Goal: Information Seeking & Learning: Learn about a topic

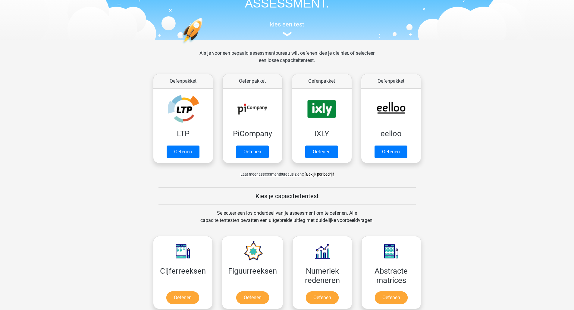
scroll to position [60, 0]
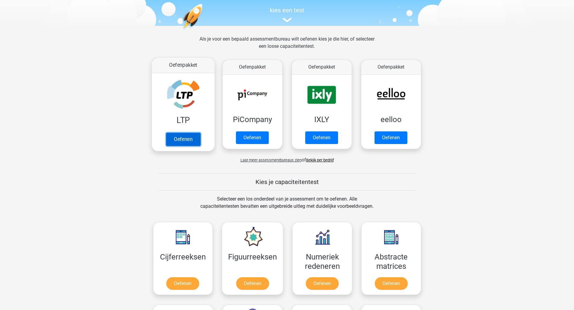
click at [176, 142] on link "Oefenen" at bounding box center [183, 139] width 34 height 13
click at [187, 286] on link "Oefenen" at bounding box center [183, 285] width 34 height 13
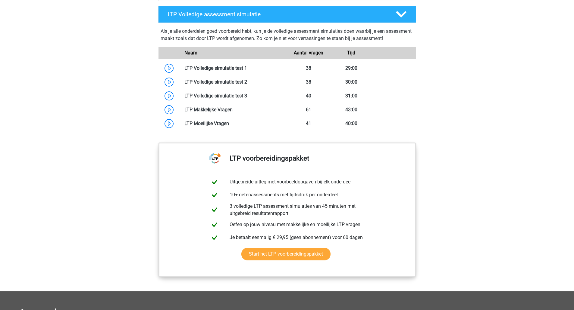
scroll to position [361, 0]
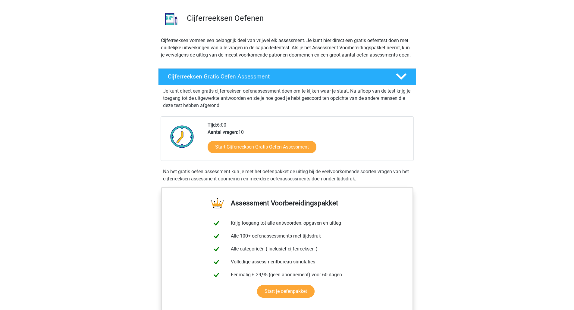
scroll to position [120, 0]
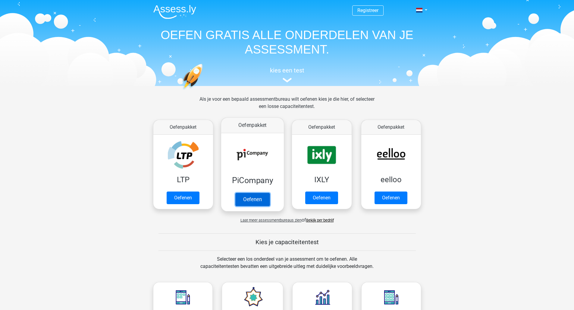
click at [255, 205] on link "Oefenen" at bounding box center [252, 199] width 34 height 13
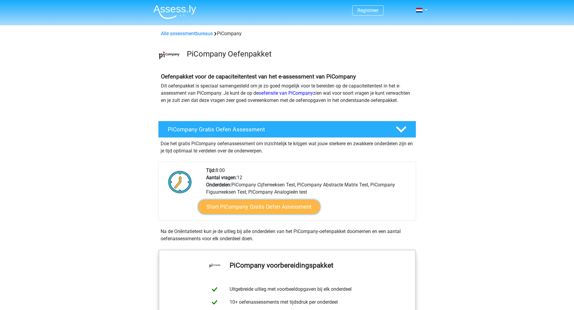
click at [271, 214] on link "Start PiCompany Gratis Oefen Assessment" at bounding box center [259, 207] width 122 height 14
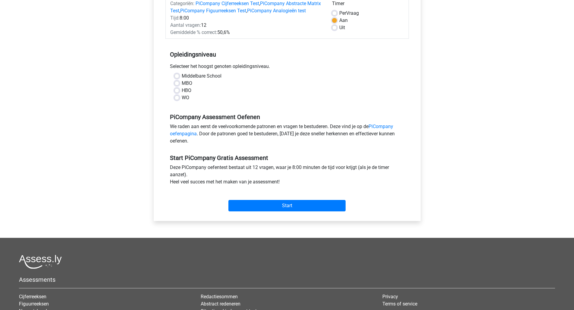
scroll to position [90, 0]
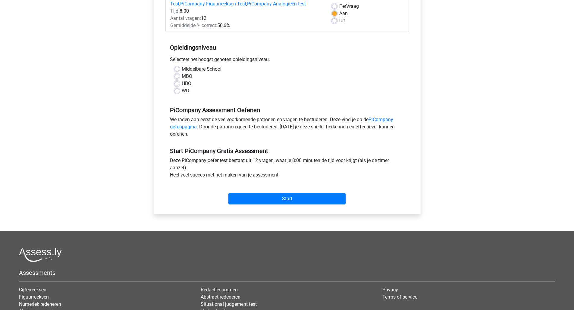
click at [182, 87] on label "HBO" at bounding box center [187, 83] width 10 height 7
click at [176, 86] on input "HBO" at bounding box center [176, 83] width 5 height 6
radio input "true"
click at [260, 205] on input "Start" at bounding box center [286, 198] width 117 height 11
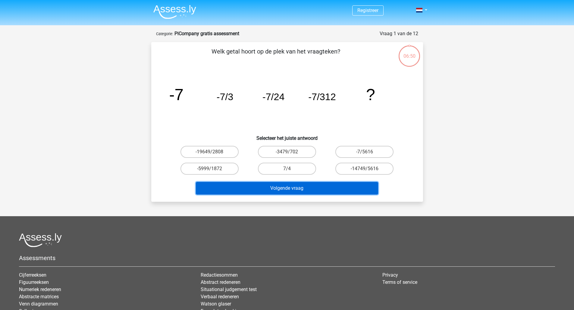
click at [297, 188] on button "Volgende vraag" at bounding box center [287, 188] width 182 height 13
